Goal: Task Accomplishment & Management: Complete application form

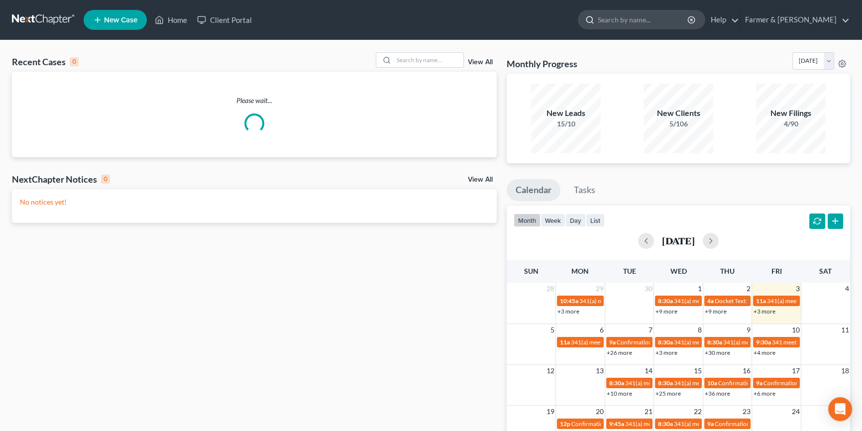
click at [670, 20] on input "search" at bounding box center [643, 19] width 91 height 18
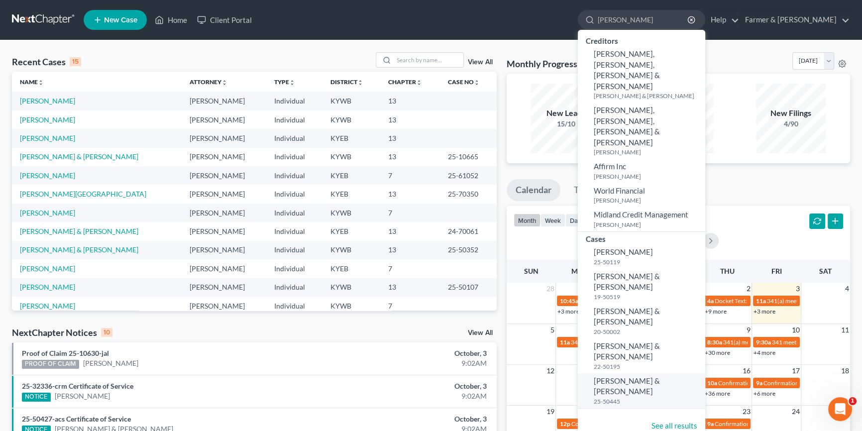
type input "[PERSON_NAME]"
click at [660, 376] on span "[PERSON_NAME] & [PERSON_NAME]" at bounding box center [627, 385] width 66 height 19
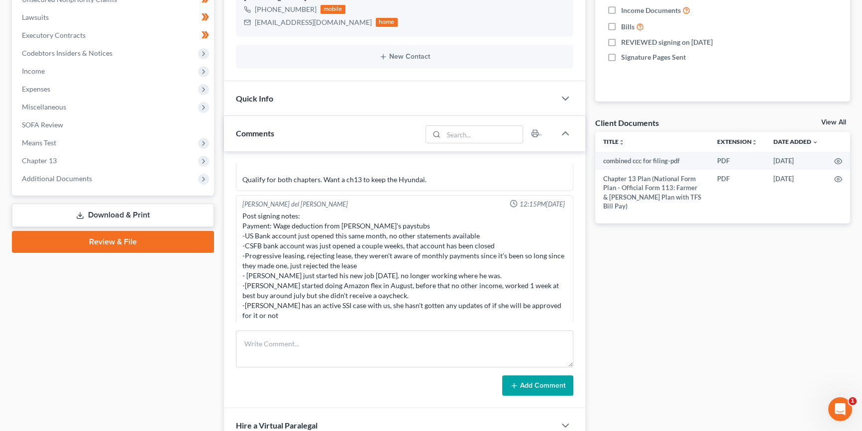
scroll to position [267, 0]
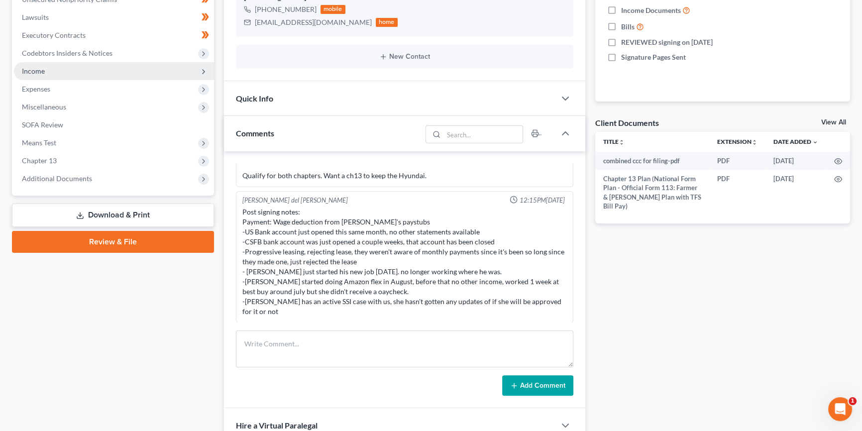
click at [46, 70] on span "Income" at bounding box center [114, 71] width 200 height 18
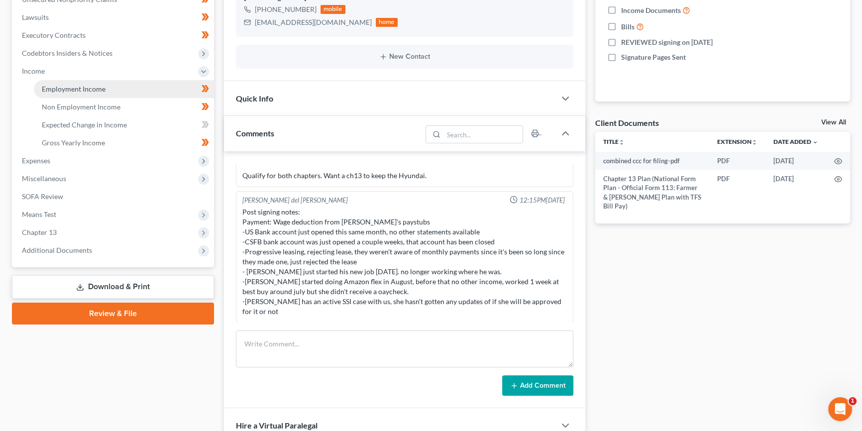
click at [62, 89] on span "Employment Income" at bounding box center [74, 89] width 64 height 8
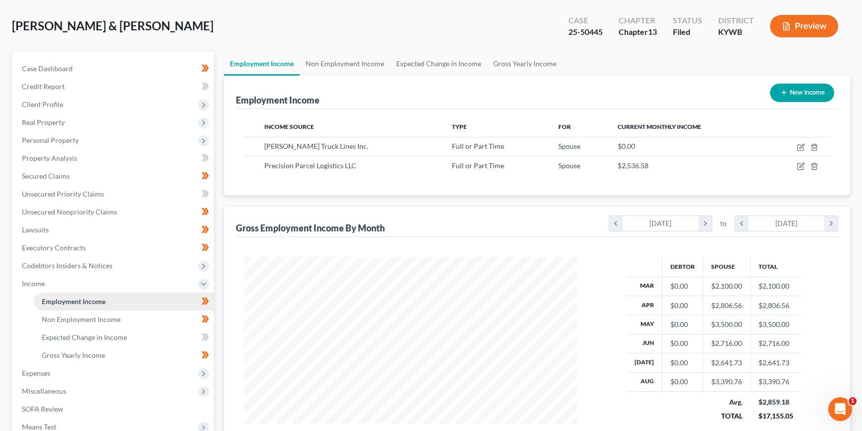
scroll to position [45, 0]
click at [89, 319] on span "Non Employment Income" at bounding box center [81, 318] width 79 height 8
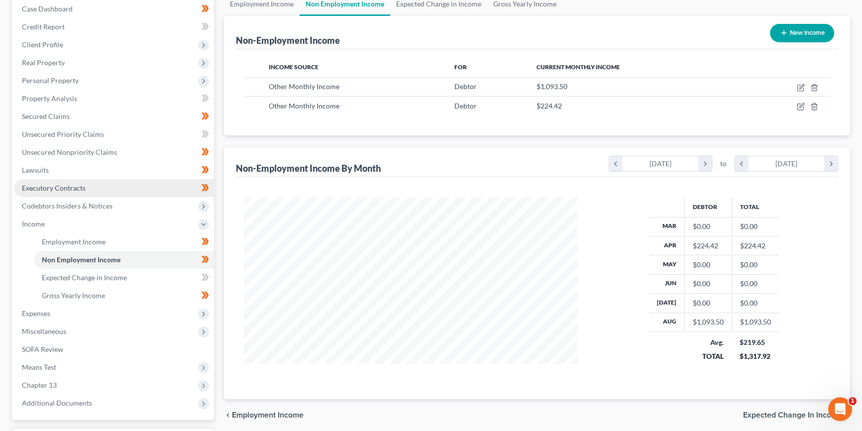
scroll to position [105, 0]
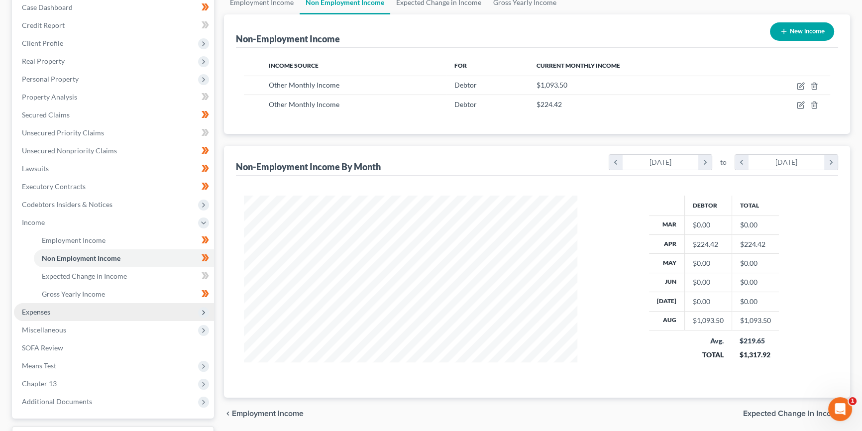
click at [50, 314] on span "Expenses" at bounding box center [36, 312] width 28 height 8
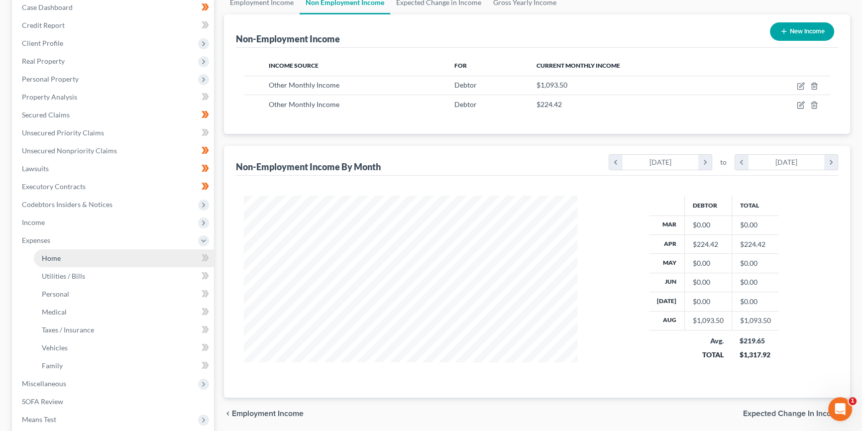
click at [70, 254] on link "Home" at bounding box center [124, 258] width 180 height 18
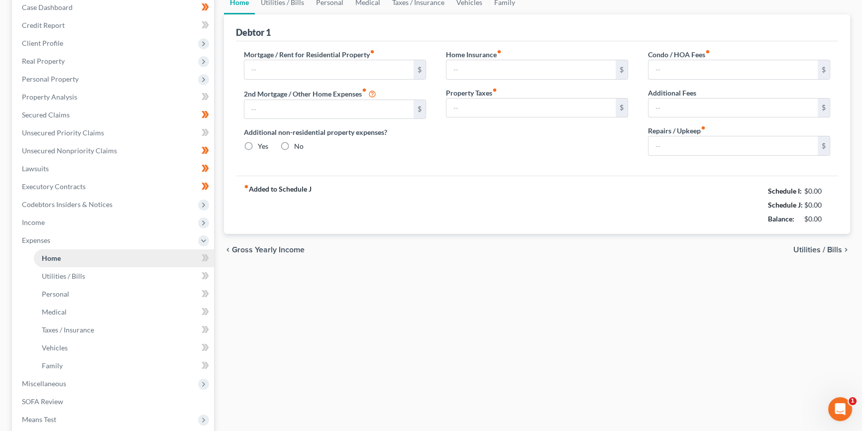
scroll to position [18, 0]
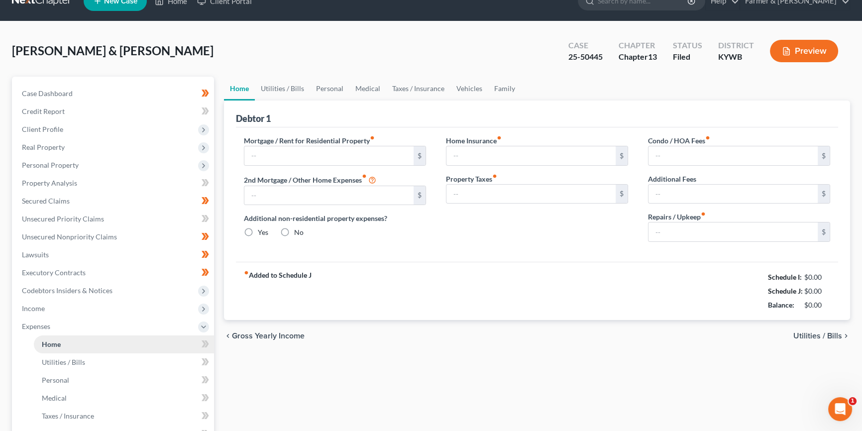
type input "775.00"
type input "0.00"
radio input "true"
type input "0.00"
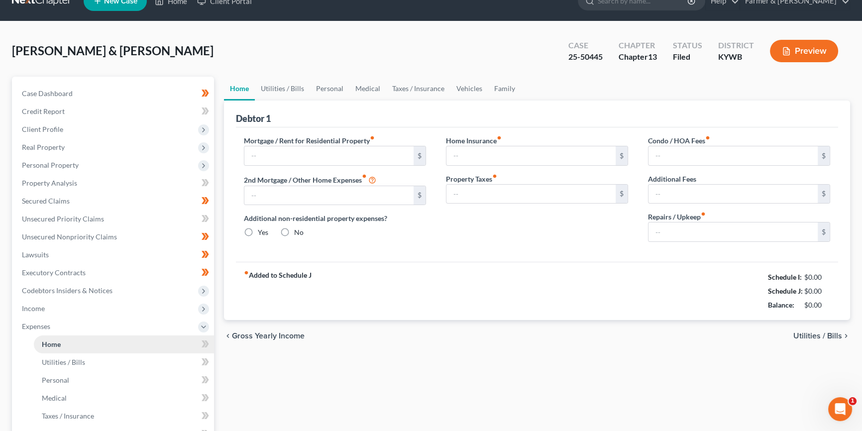
type input "0.00"
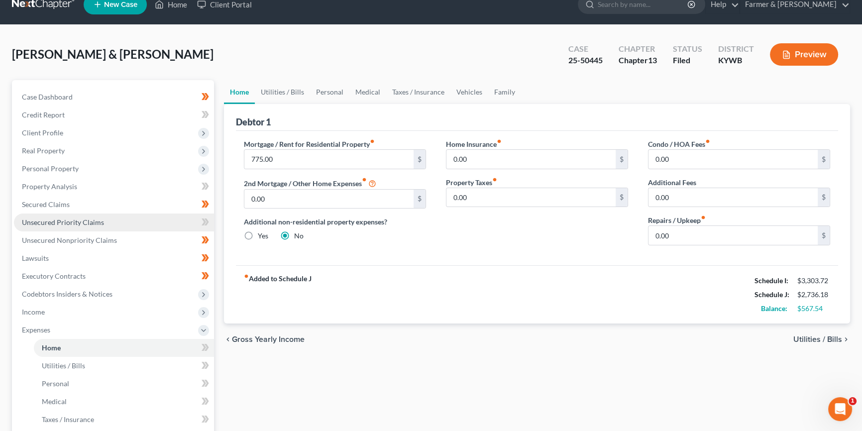
scroll to position [15, 0]
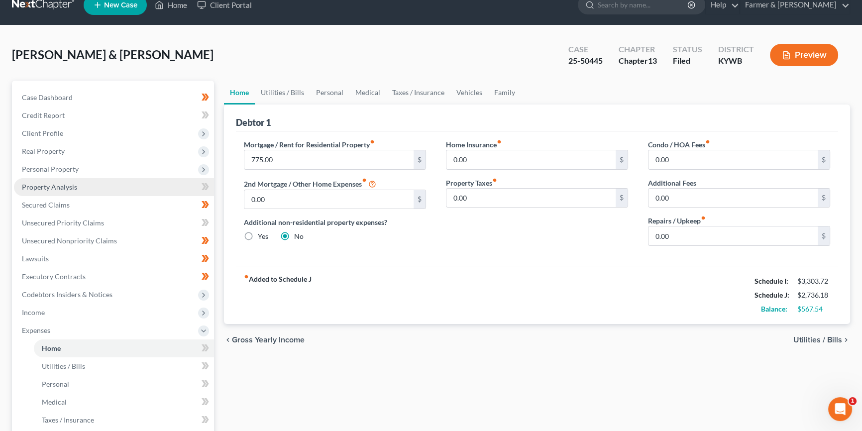
click at [72, 185] on span "Property Analysis" at bounding box center [49, 187] width 55 height 8
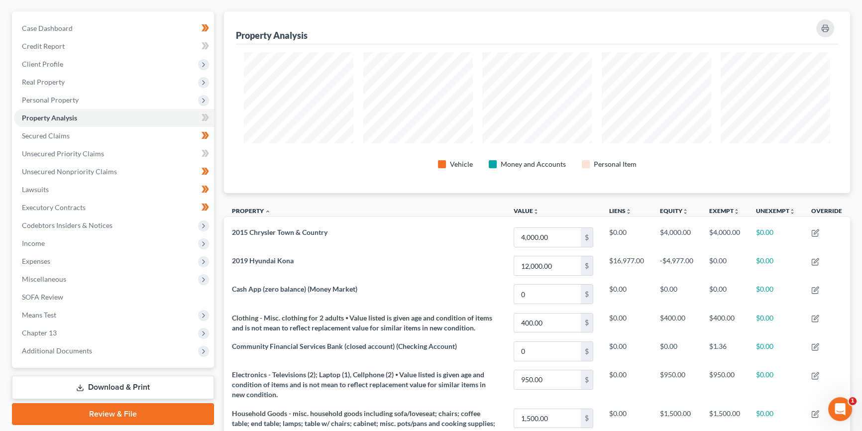
scroll to position [75, 0]
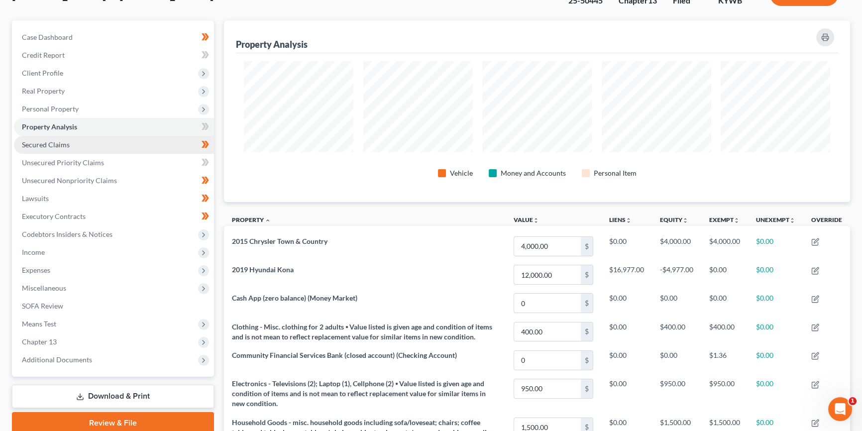
click at [76, 147] on link "Secured Claims" at bounding box center [114, 145] width 200 height 18
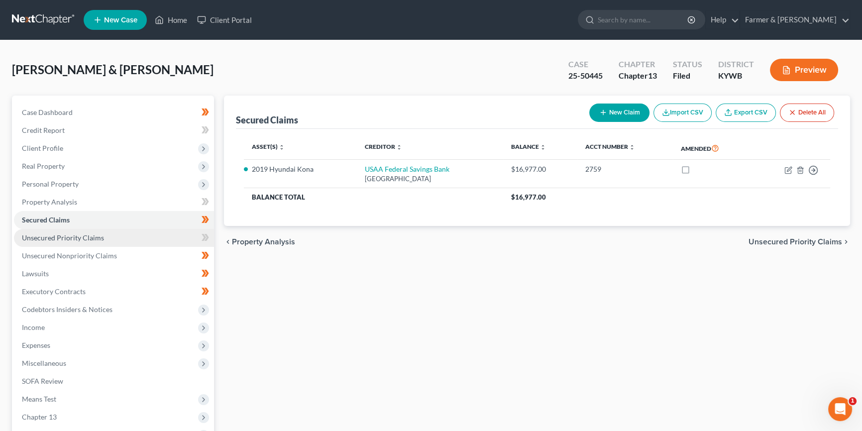
click at [89, 234] on span "Unsecured Priority Claims" at bounding box center [63, 238] width 82 height 8
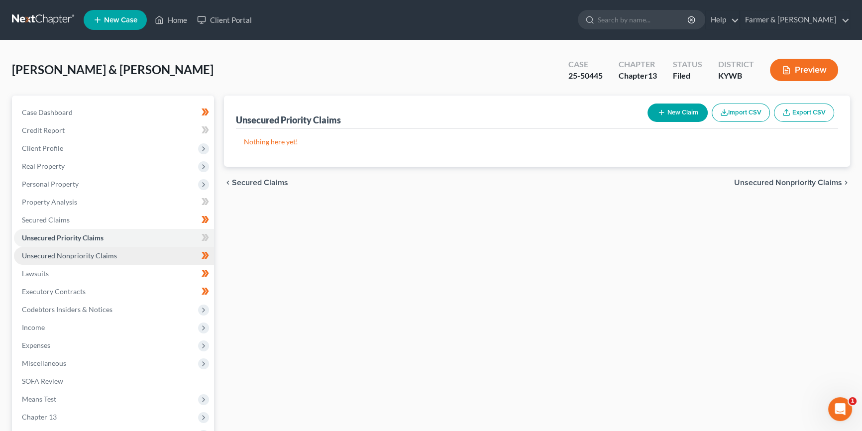
click at [90, 254] on span "Unsecured Nonpriority Claims" at bounding box center [69, 255] width 95 height 8
